Goal: Information Seeking & Learning: Learn about a topic

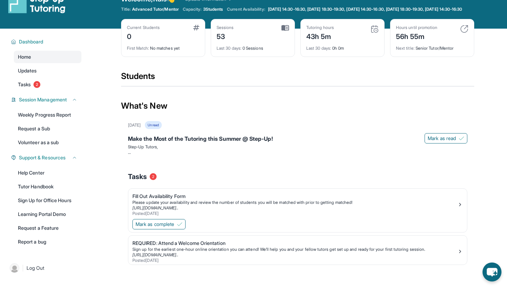
scroll to position [4, 0]
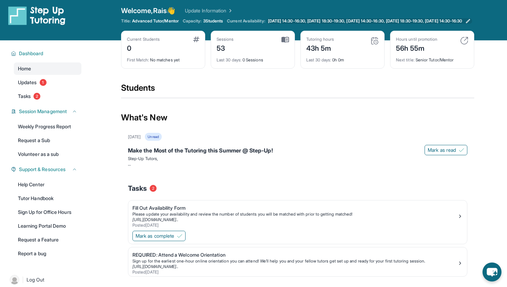
click at [296, 24] on span "[DATE] 14:30-16:30, [DATE] 18:30-19:30, [DATE] 14:30-16:30, [DATE] 18:30-19:30,…" at bounding box center [365, 21] width 195 height 6
click at [53, 84] on link "Updates 1" at bounding box center [48, 82] width 68 height 12
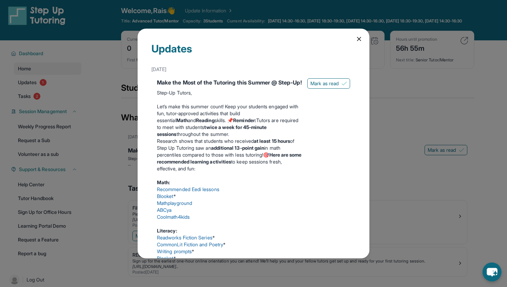
click at [52, 105] on div "Updates [DATE] Make the Most of the Tutoring this Summer @ Step-Up! Step-Up Tut…" at bounding box center [253, 143] width 507 height 287
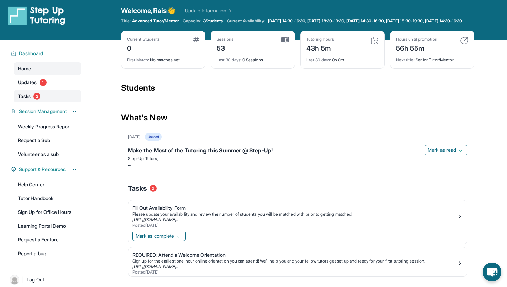
click at [50, 102] on link "Tasks 2" at bounding box center [48, 96] width 68 height 12
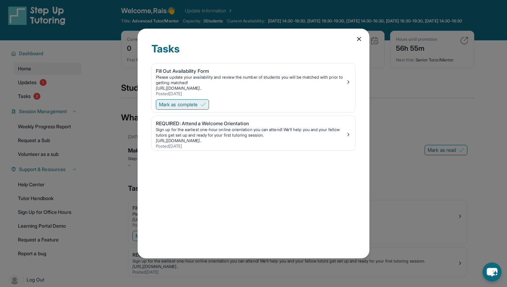
click at [196, 106] on span "Mark as complete" at bounding box center [178, 104] width 39 height 7
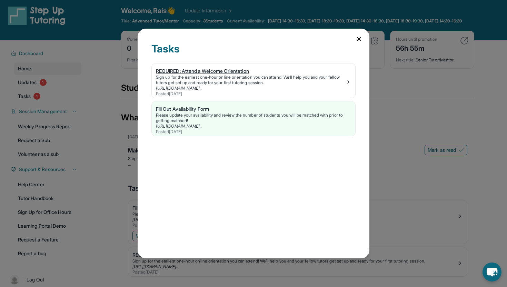
click at [346, 83] on img at bounding box center [349, 82] width 6 height 6
click at [357, 40] on icon at bounding box center [359, 39] width 7 height 7
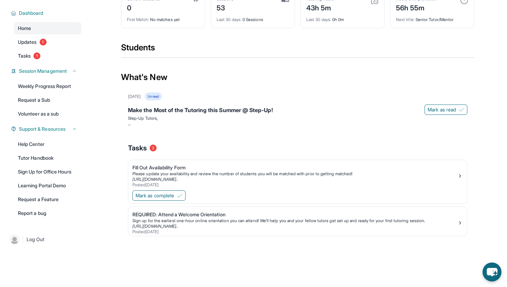
scroll to position [0, 0]
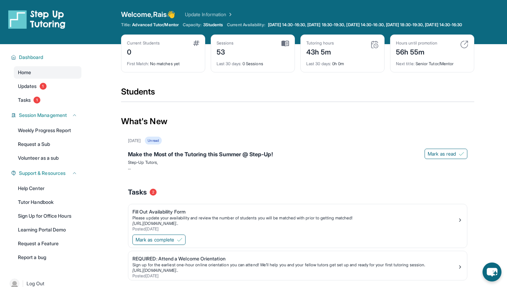
click at [413, 56] on div "56h 55m" at bounding box center [416, 51] width 41 height 11
click at [464, 49] on img at bounding box center [464, 44] width 8 height 8
click at [466, 49] on img at bounding box center [464, 44] width 8 height 8
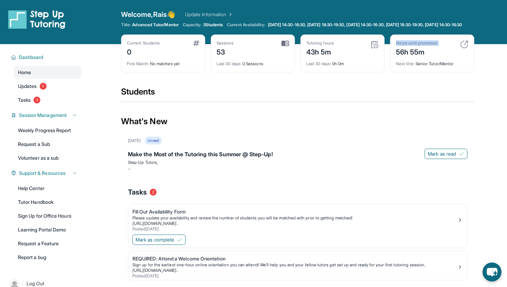
click at [466, 49] on img at bounding box center [464, 44] width 8 height 8
click at [381, 81] on div "Current Students 0 First Match : No matches yet Sessions 53 Last 30 days : 0 Se…" at bounding box center [297, 61] width 353 height 52
click at [148, 26] on span "Advanced Tutor/Mentor" at bounding box center [155, 25] width 46 height 6
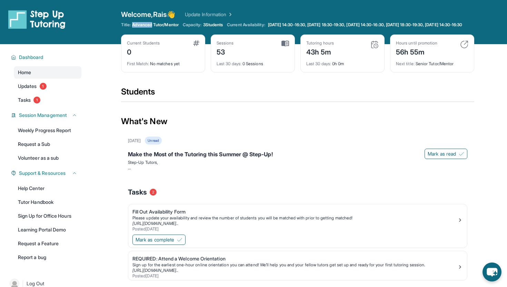
click at [148, 26] on span "Advanced Tutor/Mentor" at bounding box center [155, 25] width 46 height 6
click at [56, 119] on span "Session Management" at bounding box center [43, 115] width 48 height 7
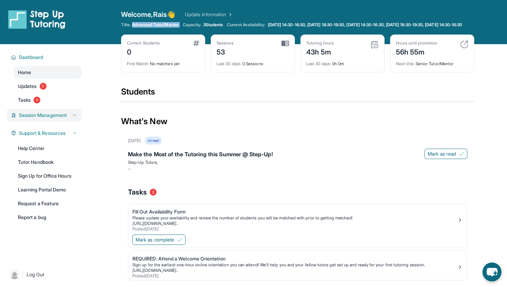
click at [56, 119] on span "Session Management" at bounding box center [43, 115] width 48 height 7
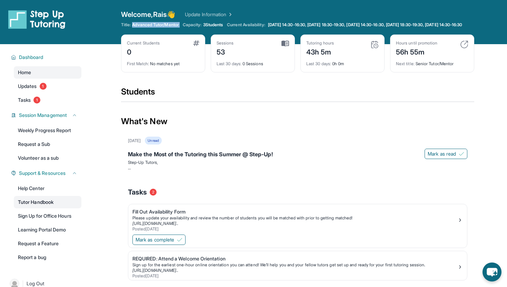
click at [55, 206] on link "Tutor Handbook" at bounding box center [48, 202] width 68 height 12
click at [45, 194] on link "Help Center" at bounding box center [48, 188] width 68 height 12
